Goal: Task Accomplishment & Management: Manage account settings

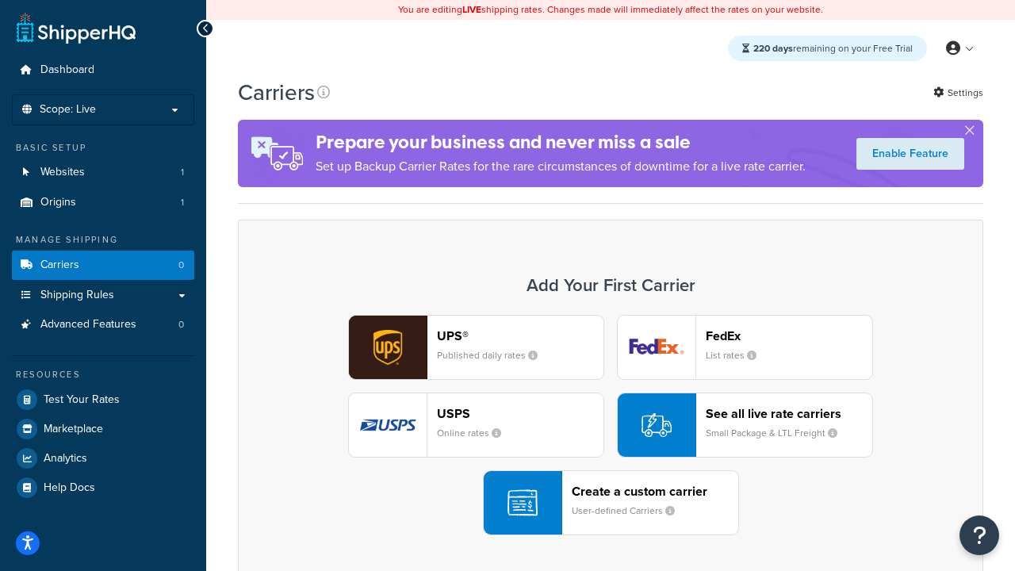
click at [611, 425] on div "UPS® Published daily rates FedEx List rates USPS Online rates See all live rate…" at bounding box center [611, 425] width 712 height 220
click at [789, 335] on header "FedEx" at bounding box center [789, 335] width 167 height 15
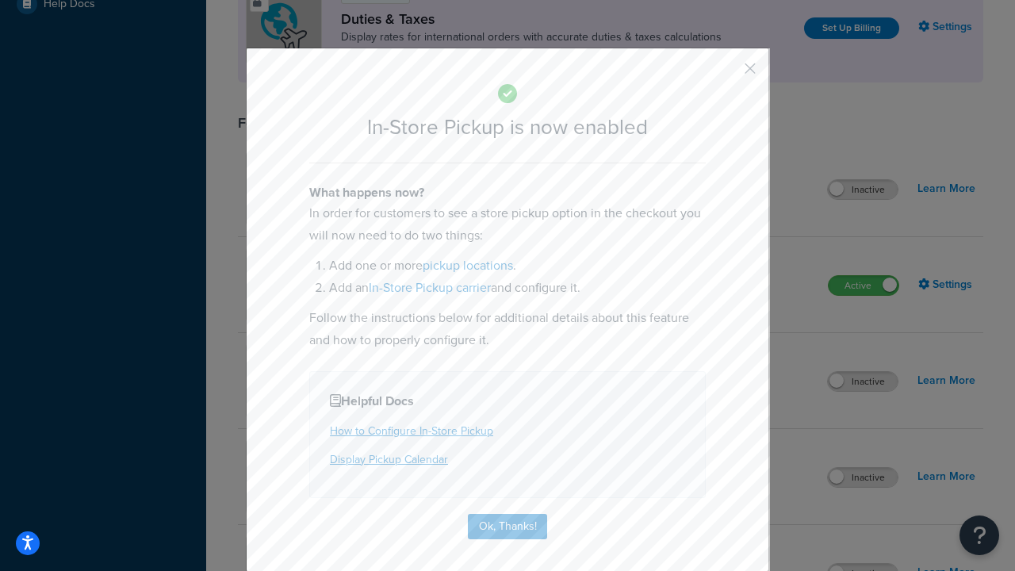
click at [727, 74] on button "button" at bounding box center [727, 74] width 4 height 4
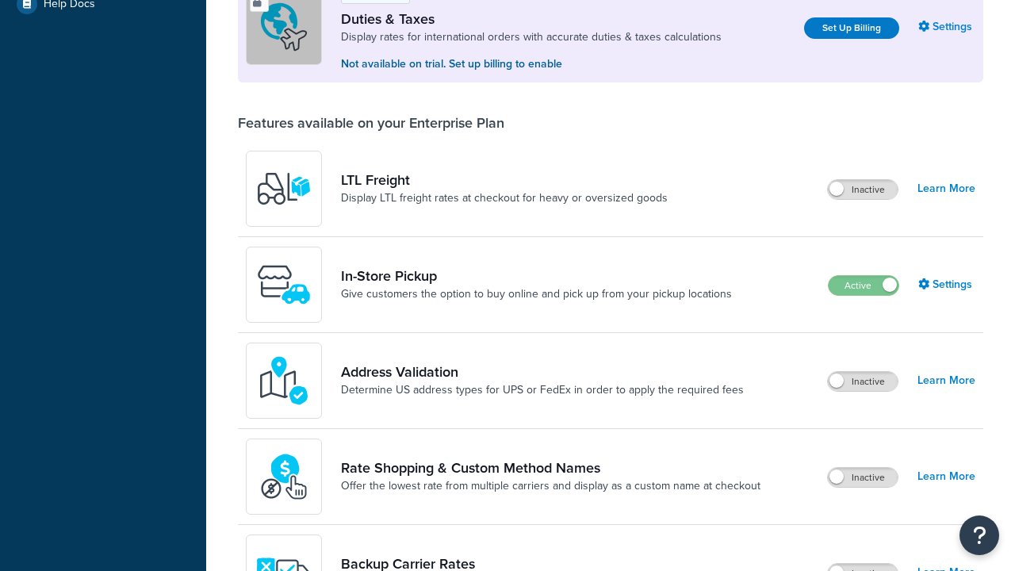
scroll to position [484, 0]
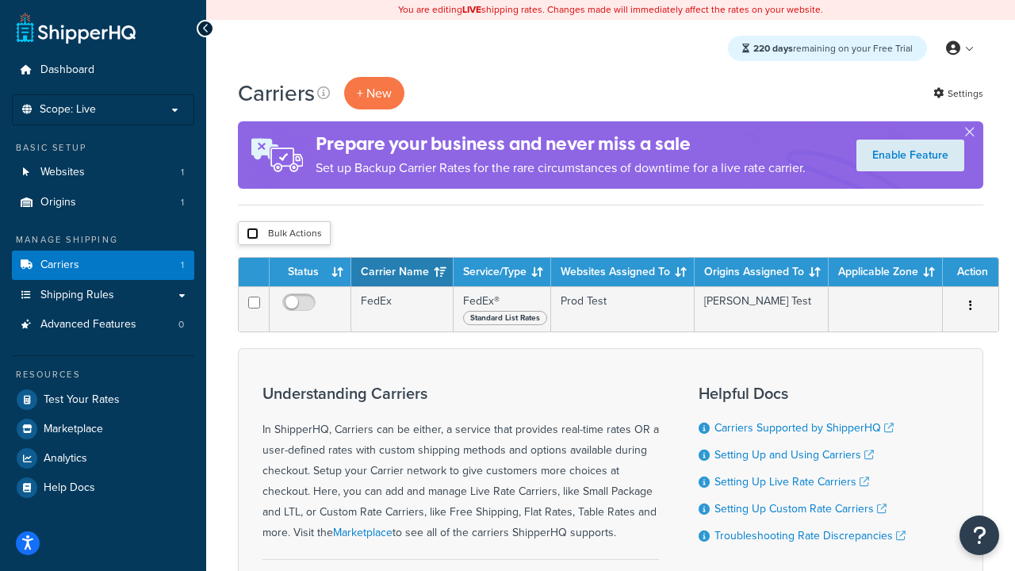
click at [252, 234] on input "checkbox" at bounding box center [253, 234] width 12 height 12
checkbox input "true"
click at [0, 0] on button "Delete" at bounding box center [0, 0] width 0 height 0
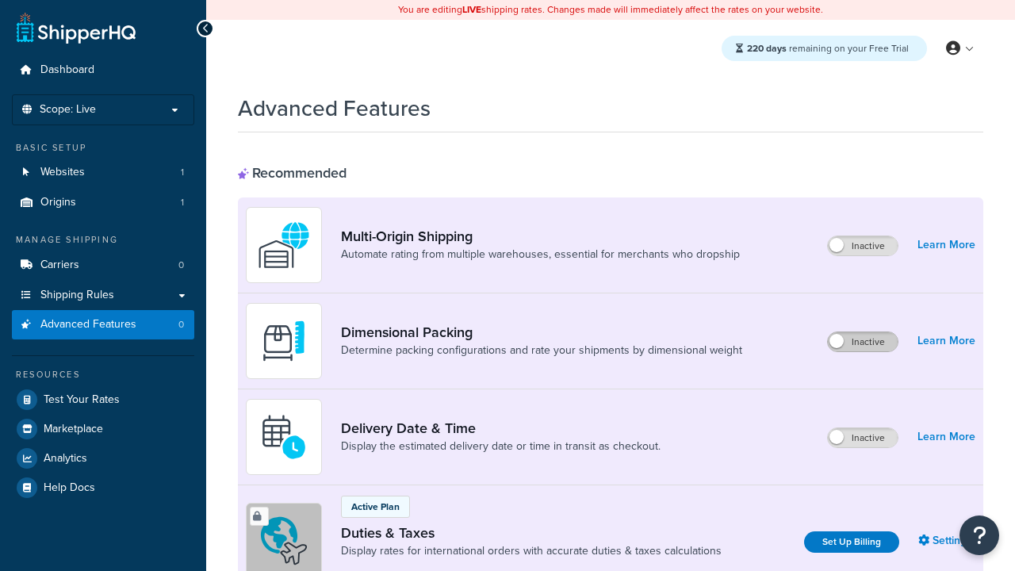
click at [863, 342] on label "Inactive" at bounding box center [863, 341] width 70 height 19
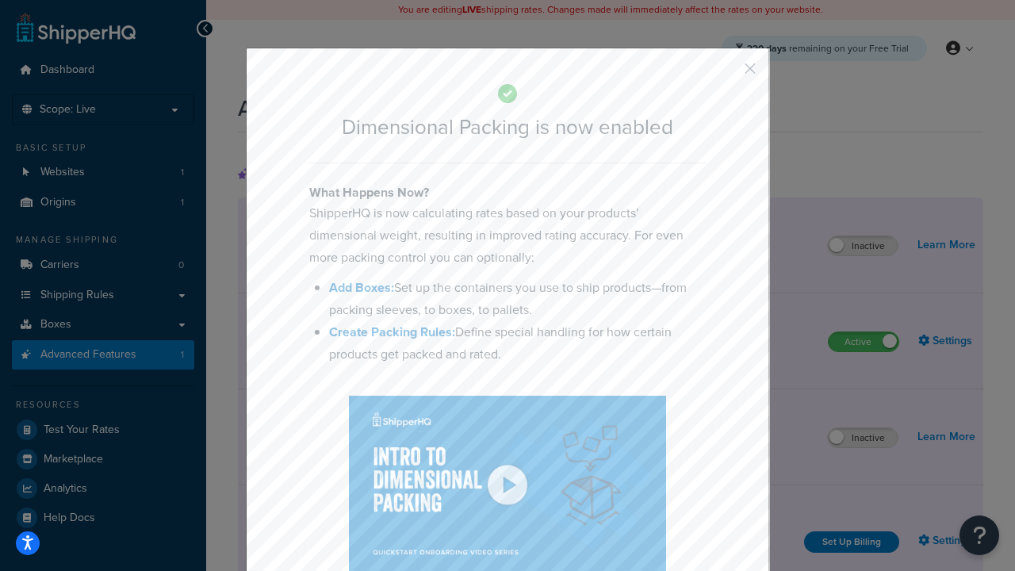
click at [727, 74] on button "button" at bounding box center [727, 74] width 4 height 4
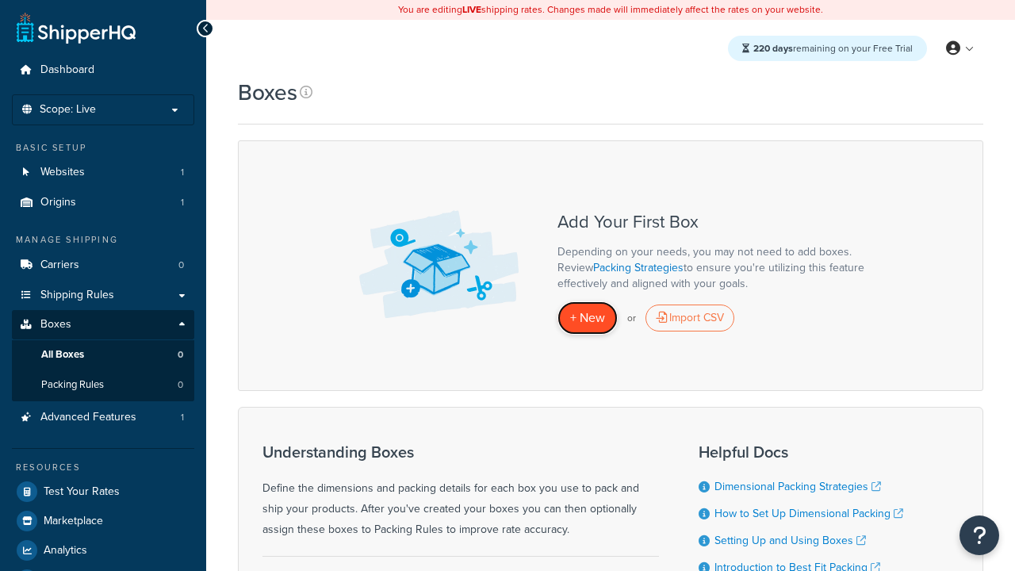
click at [588, 317] on span "+ New" at bounding box center [587, 318] width 35 height 18
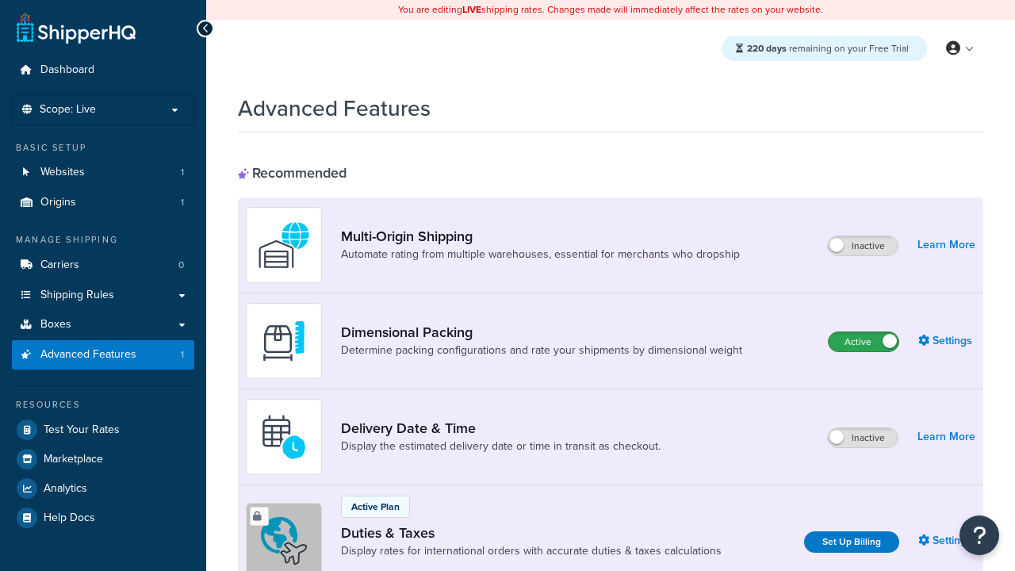
click at [864, 332] on label "Active" at bounding box center [864, 341] width 70 height 19
